Goal: Task Accomplishment & Management: Use online tool/utility

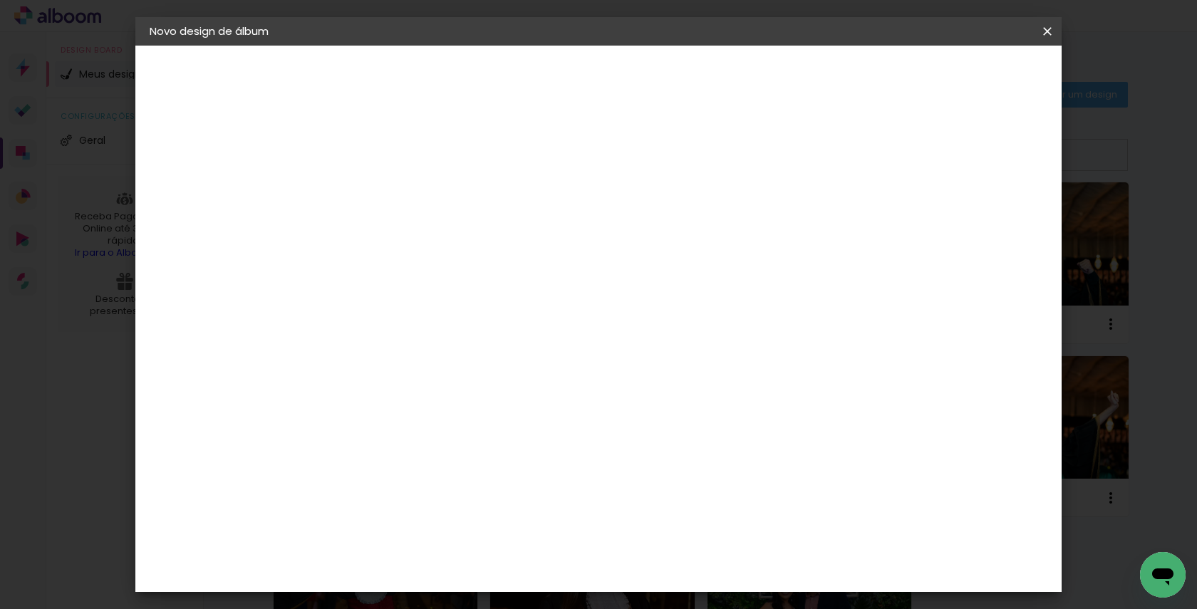
click at [383, 193] on input at bounding box center [383, 191] width 0 height 22
type input "[PERSON_NAME]"
type paper-input "[PERSON_NAME]"
click at [0, 0] on slot "Avançar" at bounding box center [0, 0] width 0 height 0
click at [0, 0] on slot "Tamanho Livre" at bounding box center [0, 0] width 0 height 0
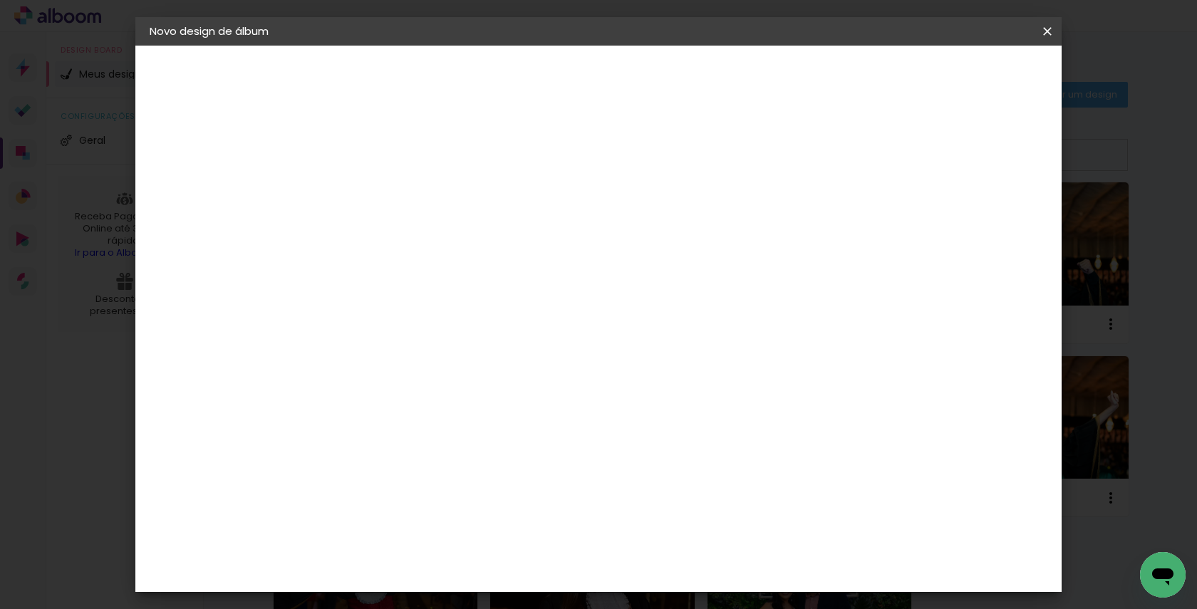
click at [0, 0] on slot "Avançar" at bounding box center [0, 0] width 0 height 0
drag, startPoint x: 355, startPoint y: 405, endPoint x: 338, endPoint y: 405, distance: 16.4
click at [338, 405] on input "30" at bounding box center [337, 404] width 37 height 21
type input "25"
type paper-input "25"
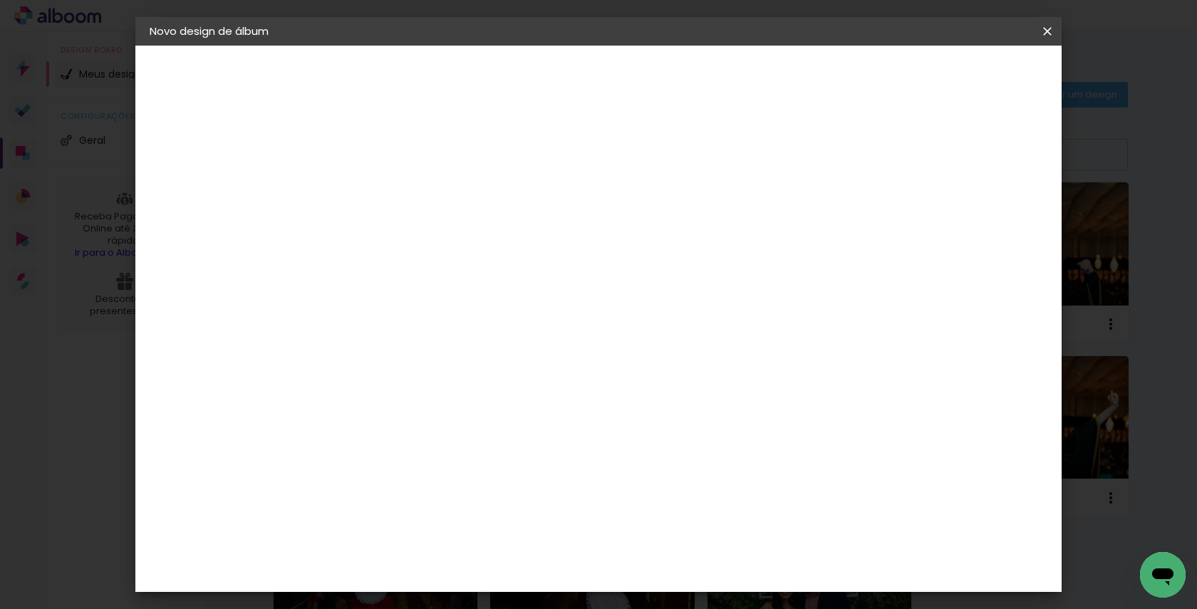
click at [958, 78] on span "Iniciar design" at bounding box center [925, 76] width 65 height 10
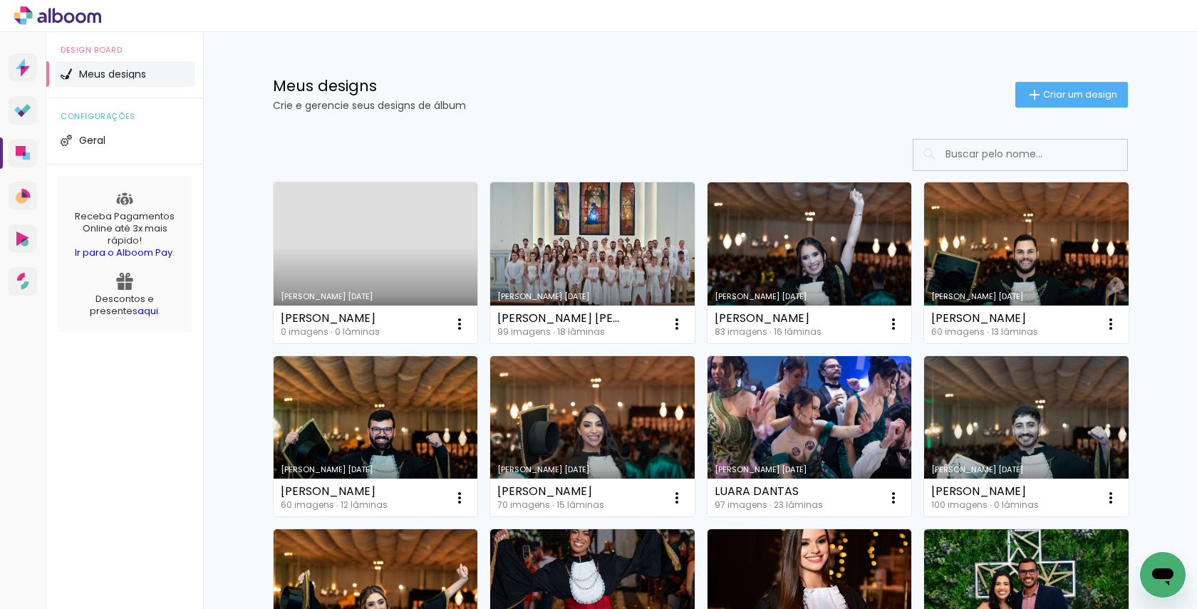
click at [365, 260] on link "Criado em [DATE]" at bounding box center [376, 262] width 204 height 161
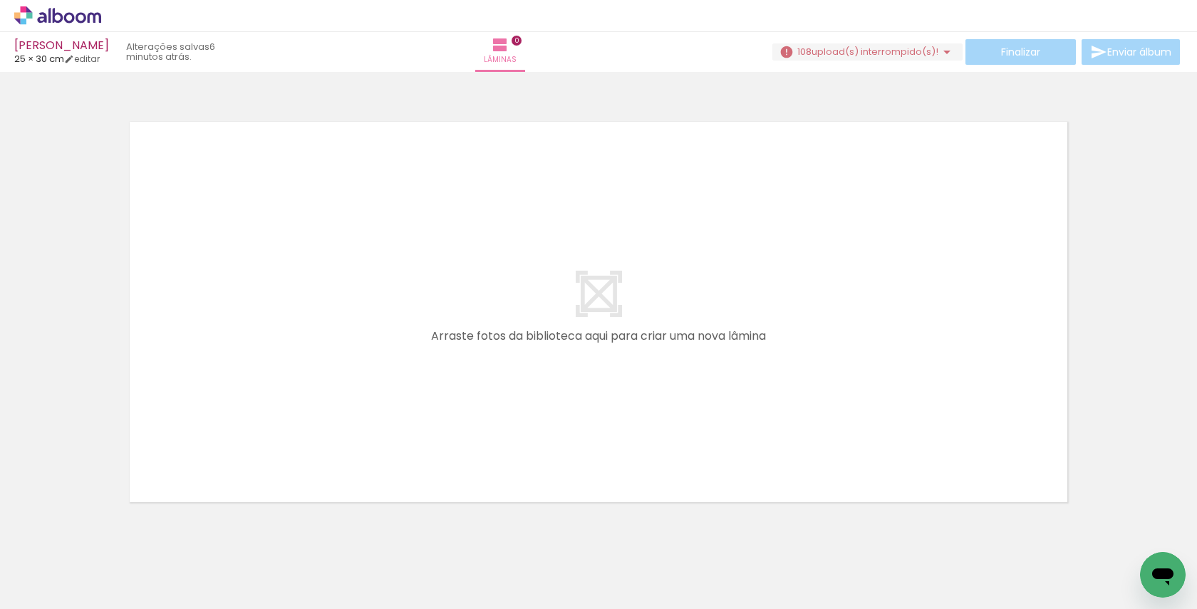
click at [925, 51] on span "upload(s) interrompido(s)!" at bounding box center [874, 52] width 127 height 14
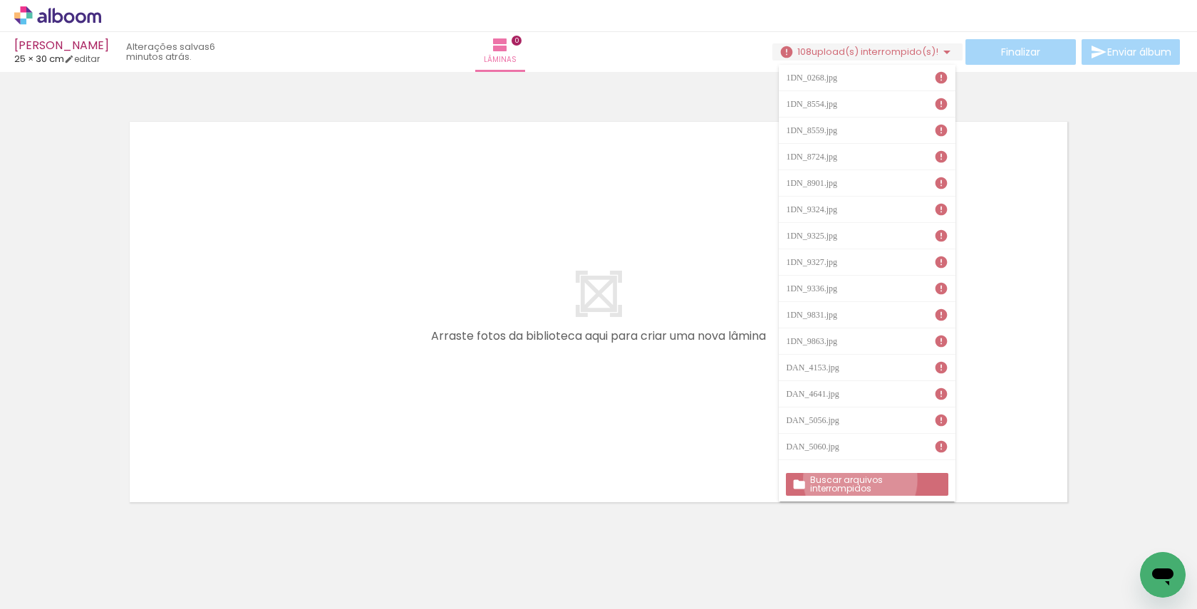
click at [0, 0] on slot "Buscar arquivos interrompidos" at bounding box center [0, 0] width 0 height 0
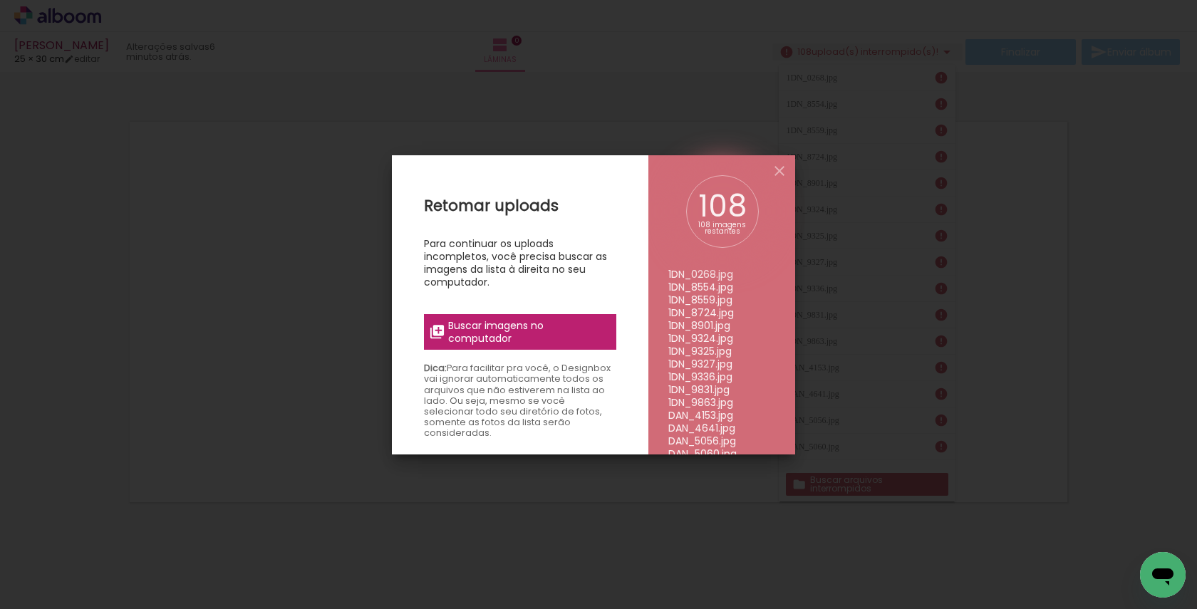
click at [544, 336] on span "Buscar imagens no computador" at bounding box center [527, 332] width 159 height 26
click at [0, 0] on input "file" at bounding box center [0, 0] width 0 height 0
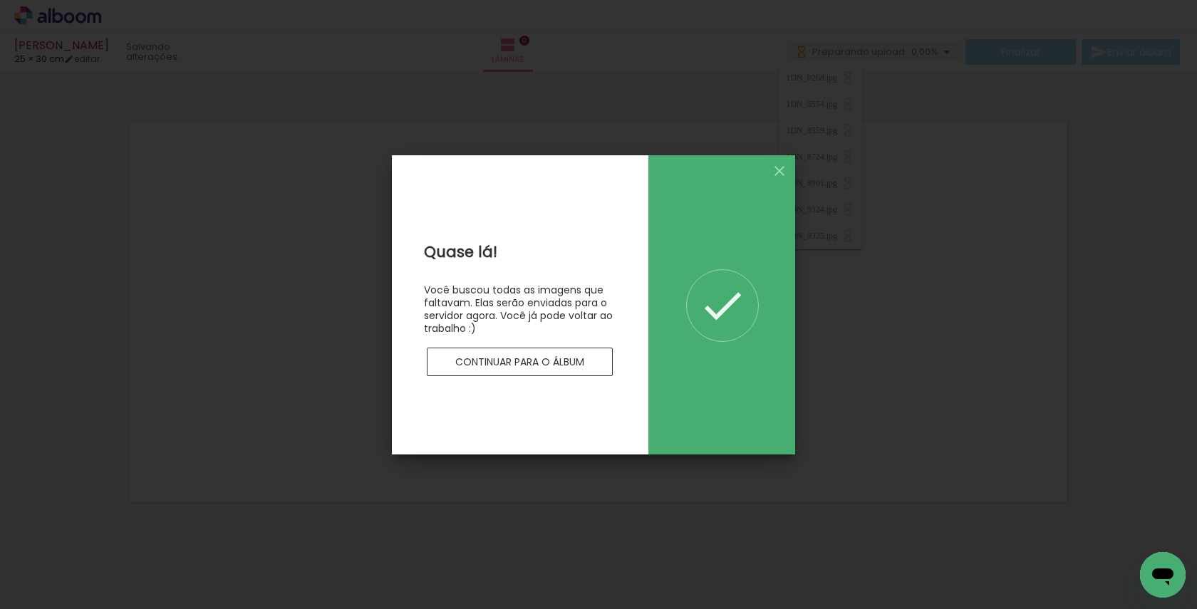
click at [0, 0] on slot "Continuar para o álbum" at bounding box center [0, 0] width 0 height 0
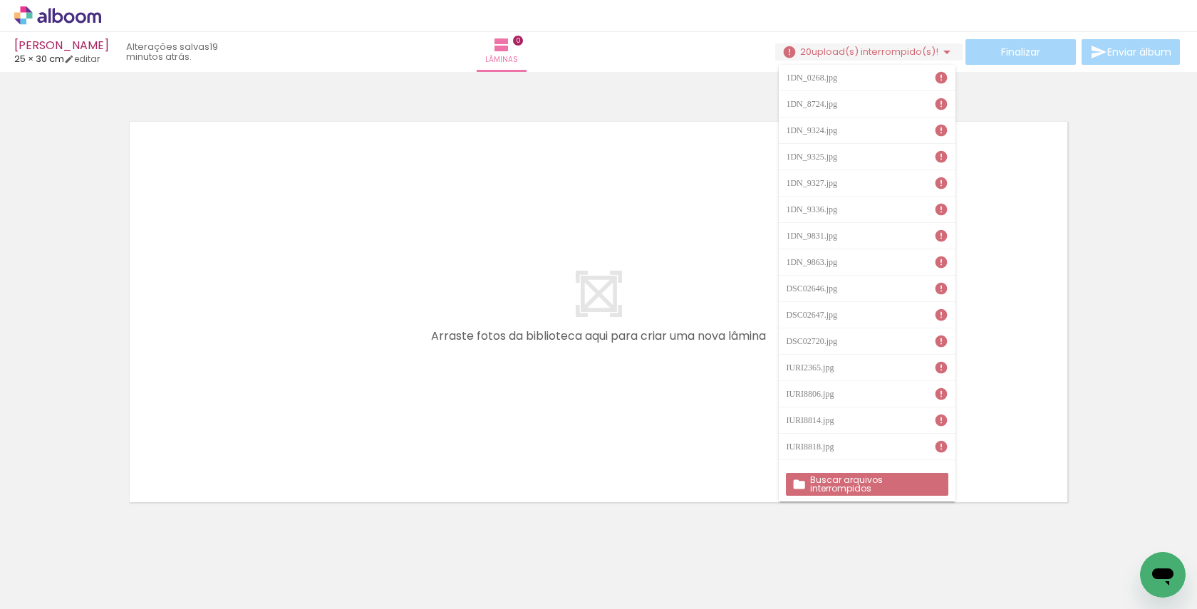
click at [0, 0] on slot "Buscar arquivos interrompidos" at bounding box center [0, 0] width 0 height 0
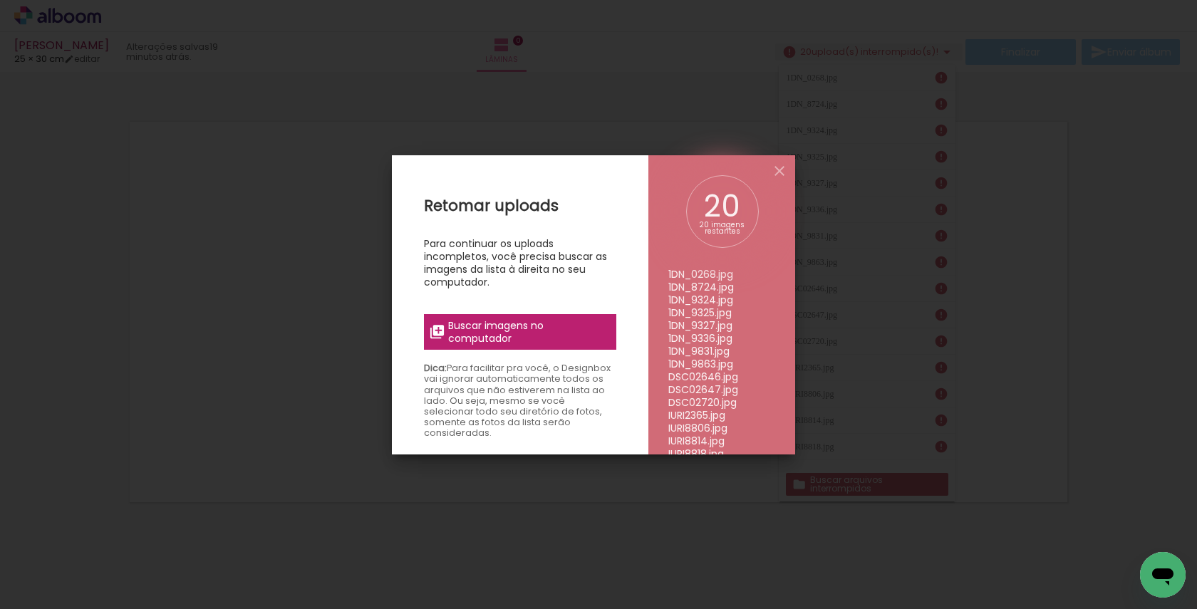
click at [541, 337] on span "Buscar imagens no computador" at bounding box center [527, 332] width 159 height 26
click at [0, 0] on input "file" at bounding box center [0, 0] width 0 height 0
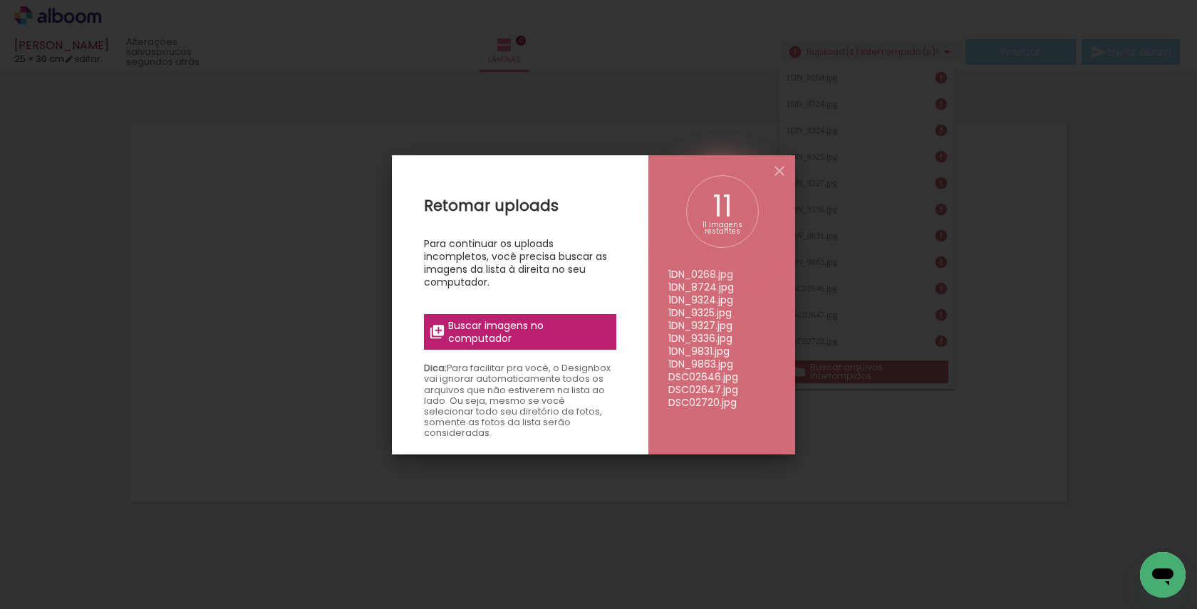
click at [510, 345] on span "Buscar imagens no computador" at bounding box center [527, 332] width 159 height 26
click at [0, 0] on input "file" at bounding box center [0, 0] width 0 height 0
click at [951, 397] on iron-overlay-backdrop at bounding box center [598, 304] width 1197 height 609
click at [775, 168] on iron-icon at bounding box center [779, 170] width 17 height 17
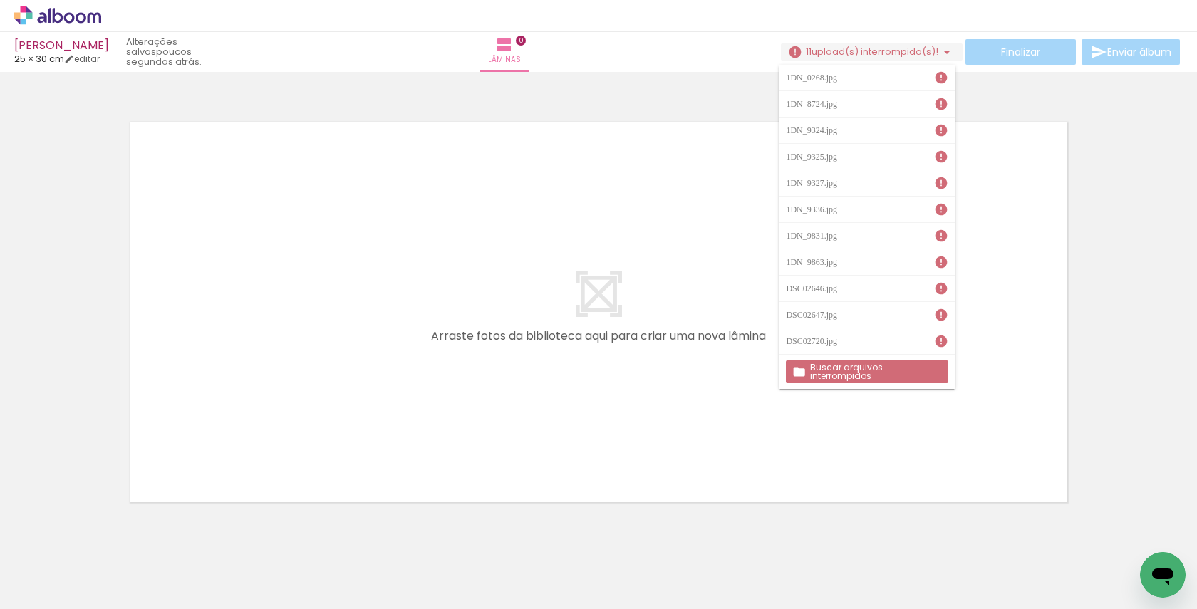
click at [670, 242] on quentale-layouter at bounding box center [598, 311] width 955 height 397
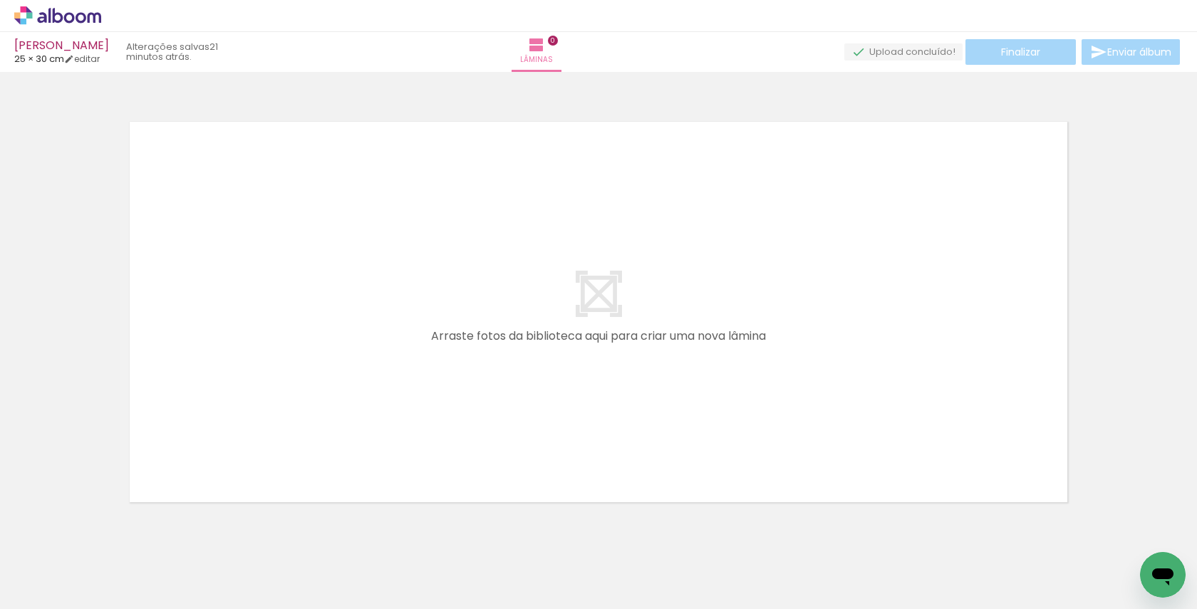
scroll to position [0, 3798]
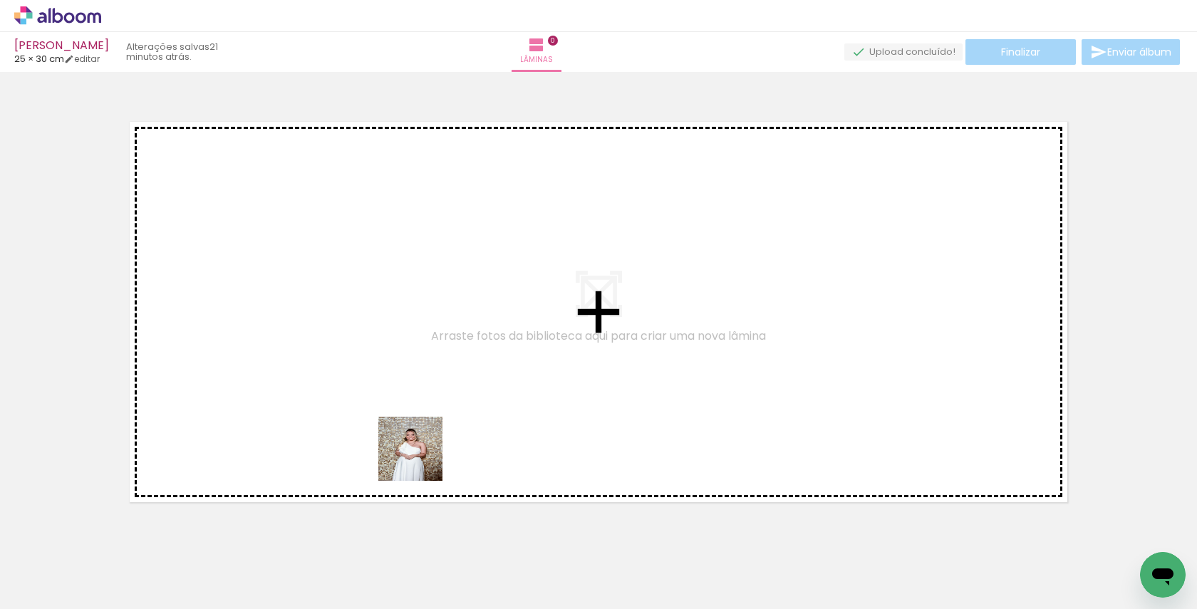
drag, startPoint x: 423, startPoint y: 556, endPoint x: 420, endPoint y: 441, distance: 115.5
click at [420, 441] on quentale-workspace at bounding box center [598, 304] width 1197 height 609
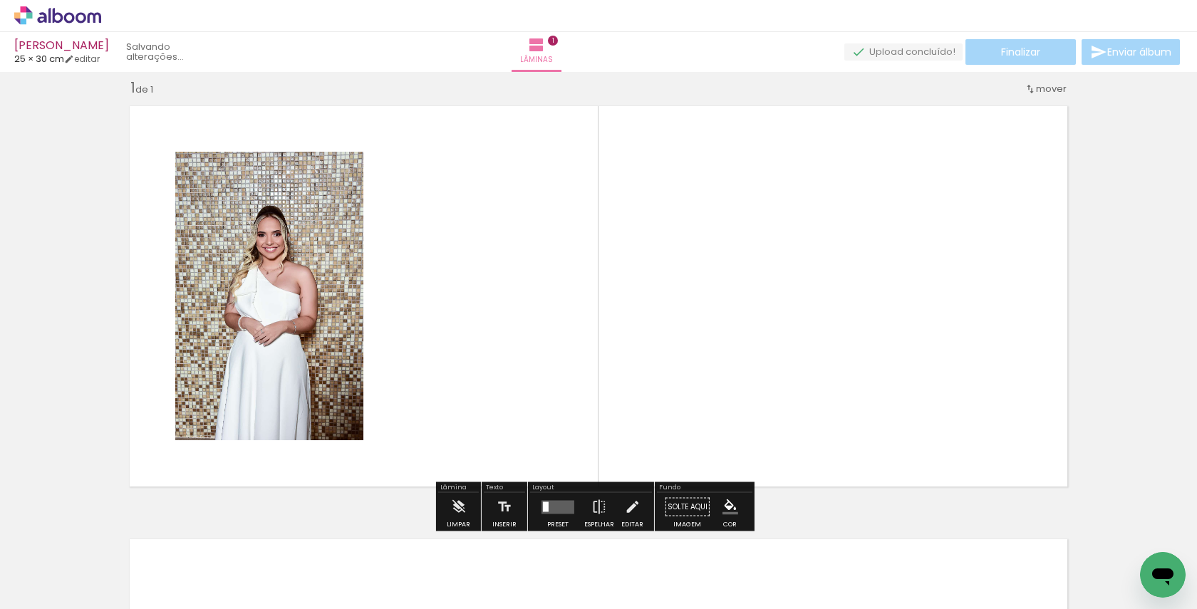
scroll to position [16, 0]
click at [37, 567] on input "Todas as fotos" at bounding box center [40, 566] width 54 height 12
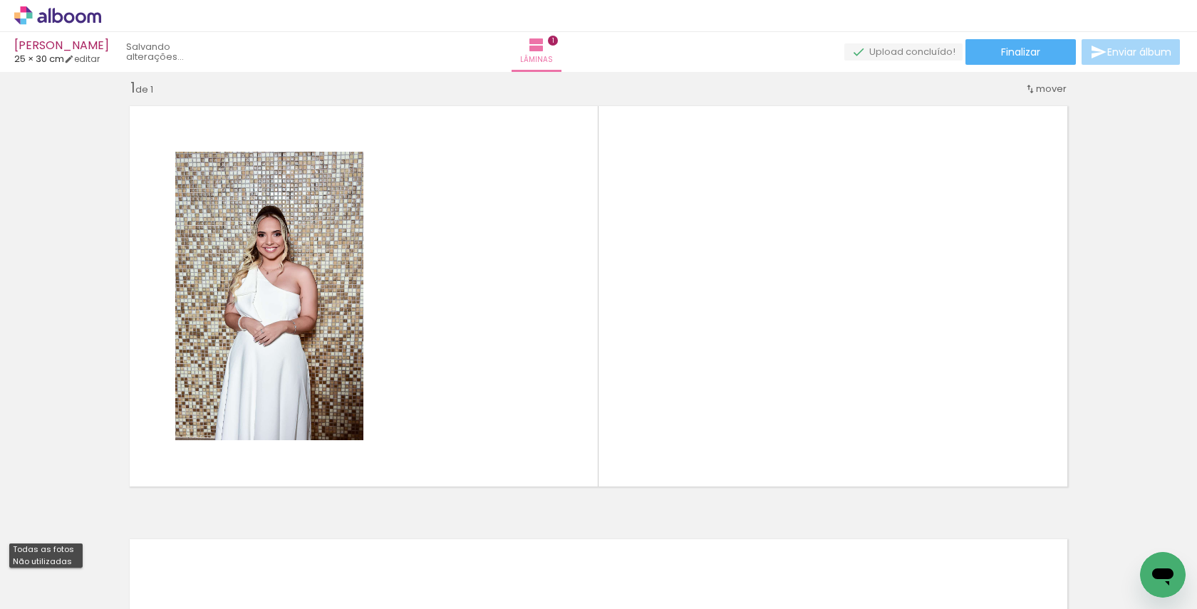
click at [0, 0] on slot "Não utilizadas" at bounding box center [0, 0] width 0 height 0
type input "Não utilizadas"
drag, startPoint x: 413, startPoint y: 565, endPoint x: 412, endPoint y: 416, distance: 148.9
click at [412, 416] on quentale-workspace at bounding box center [598, 304] width 1197 height 609
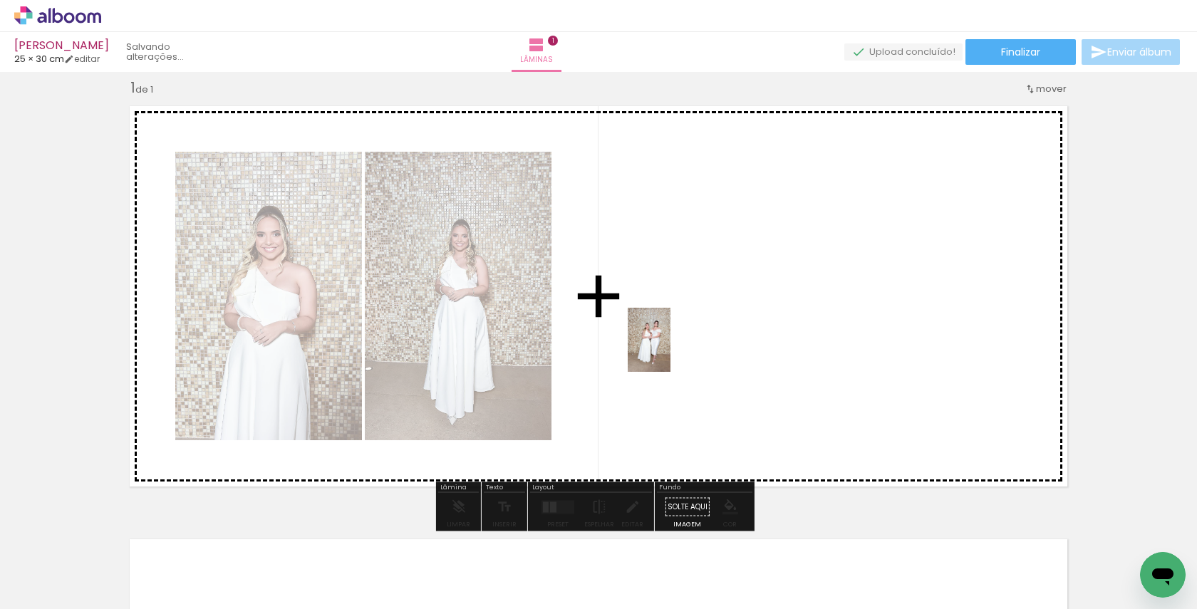
drag, startPoint x: 422, startPoint y: 561, endPoint x: 685, endPoint y: 339, distance: 343.2
click at [685, 339] on quentale-workspace at bounding box center [598, 304] width 1197 height 609
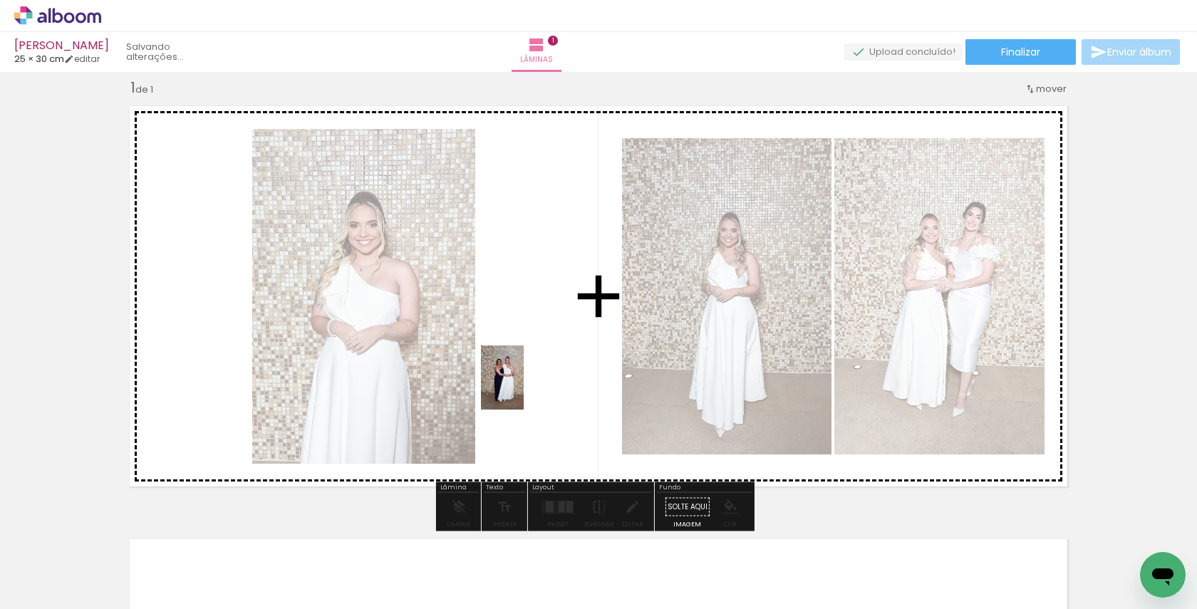
drag, startPoint x: 420, startPoint y: 568, endPoint x: 523, endPoint y: 388, distance: 207.4
click at [524, 388] on quentale-workspace at bounding box center [598, 304] width 1197 height 609
